Goal: Find specific page/section: Find specific page/section

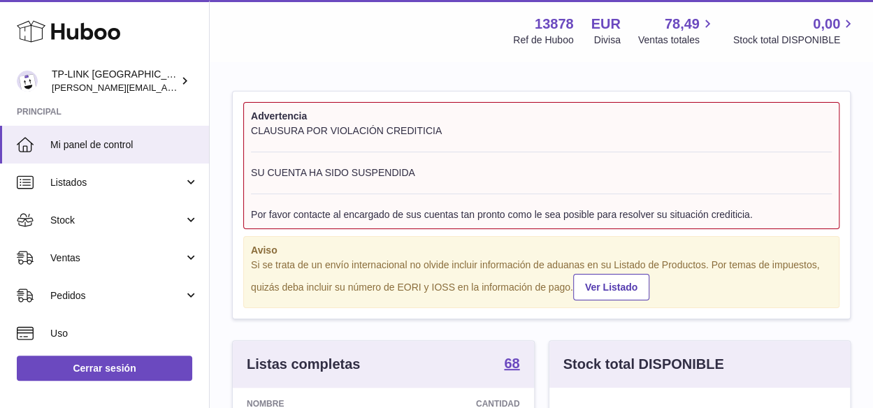
scroll to position [218, 301]
drag, startPoint x: 417, startPoint y: 172, endPoint x: 252, endPoint y: 171, distance: 165.0
click at [252, 171] on div "CLAUSURA POR VIOLACIÓN CREDITICIA SU CUENTA HA SIDO SUSPENDIDA Por favor contac…" at bounding box center [541, 172] width 581 height 97
copy div "SU CUENTA HA SIDO SUSPENDIDA"
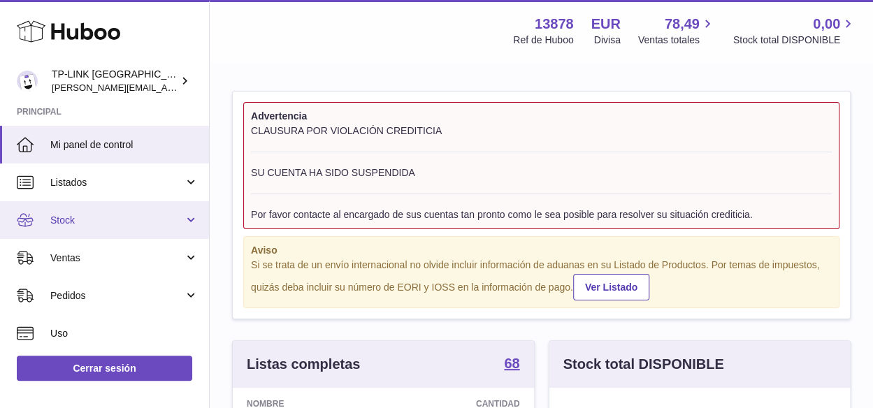
click at [184, 225] on link "Stock" at bounding box center [104, 220] width 209 height 38
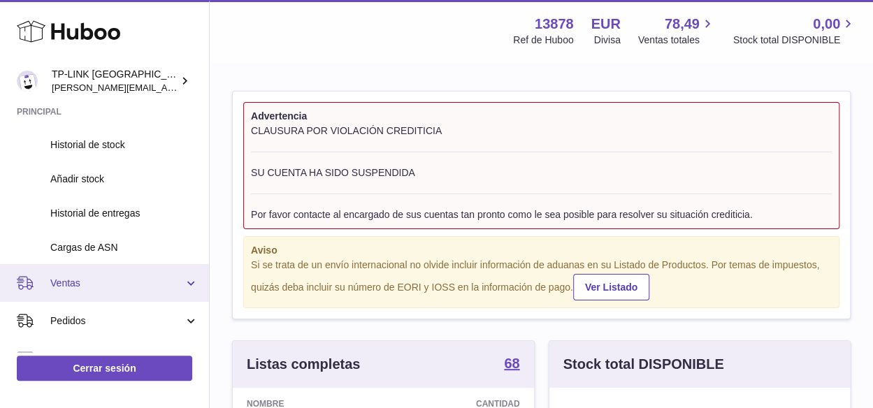
scroll to position [210, 0]
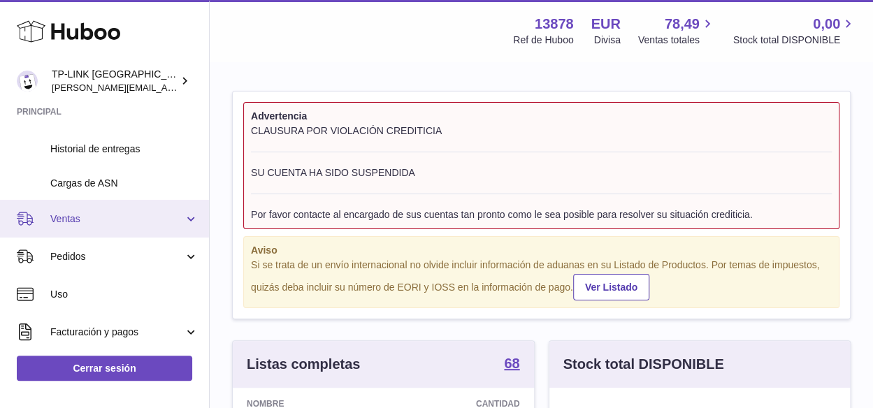
click at [186, 213] on link "Ventas" at bounding box center [104, 219] width 209 height 38
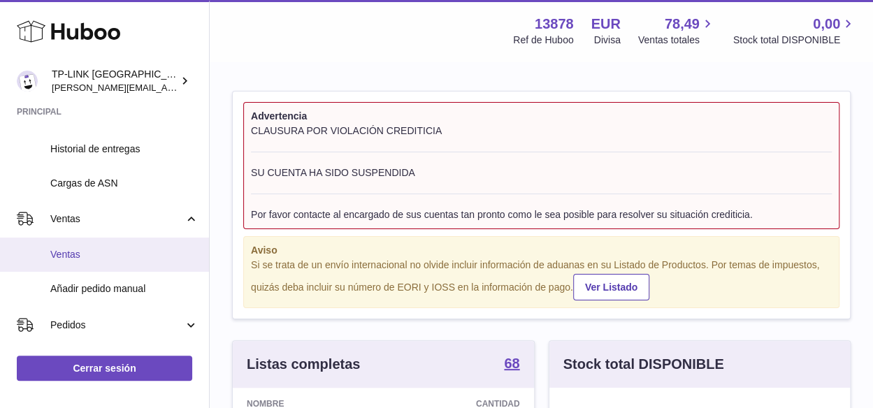
click at [69, 255] on span "Ventas" at bounding box center [124, 254] width 148 height 13
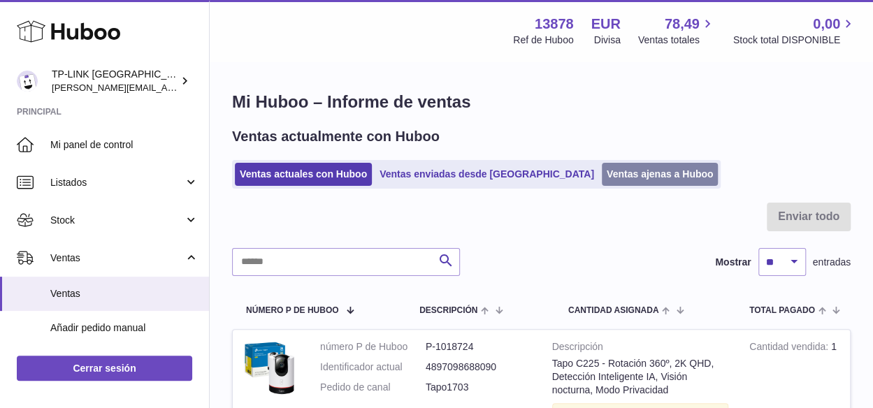
click at [602, 170] on link "Ventas ajenas a Huboo" at bounding box center [660, 174] width 117 height 23
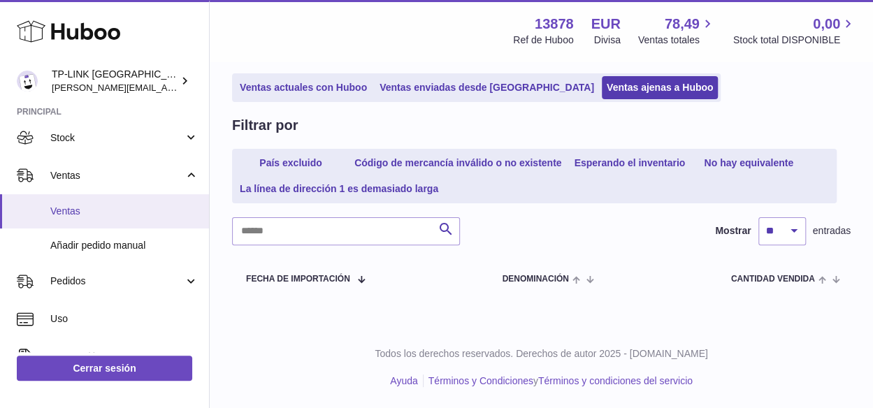
scroll to position [48, 0]
